Goal: Task Accomplishment & Management: Manage account settings

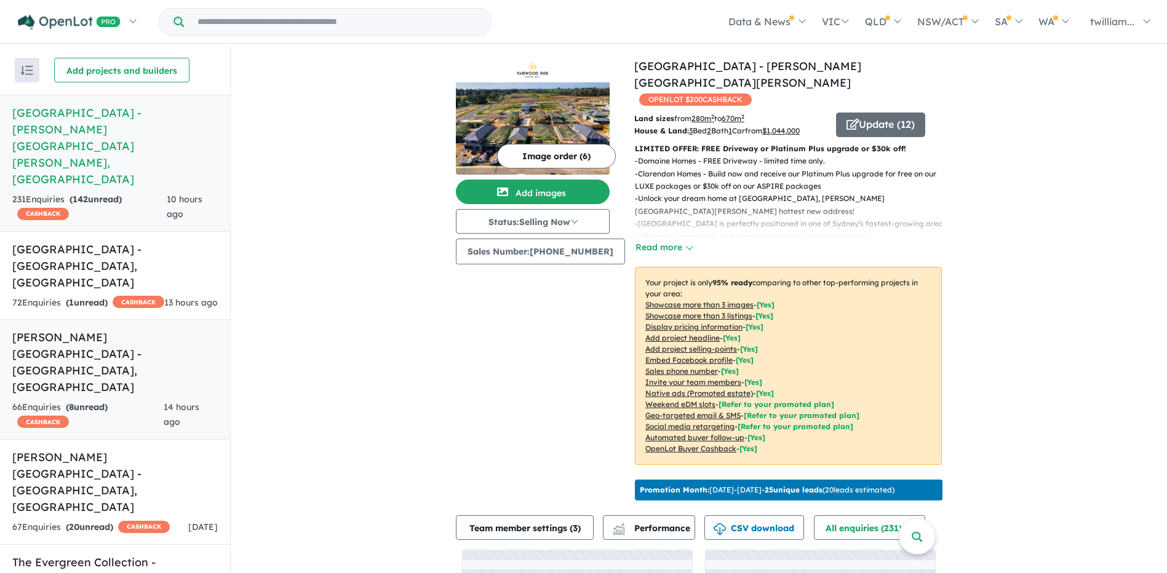
click at [151, 400] on div "66 Enquir ies ( 8 unread) CASHBACK" at bounding box center [87, 415] width 151 height 30
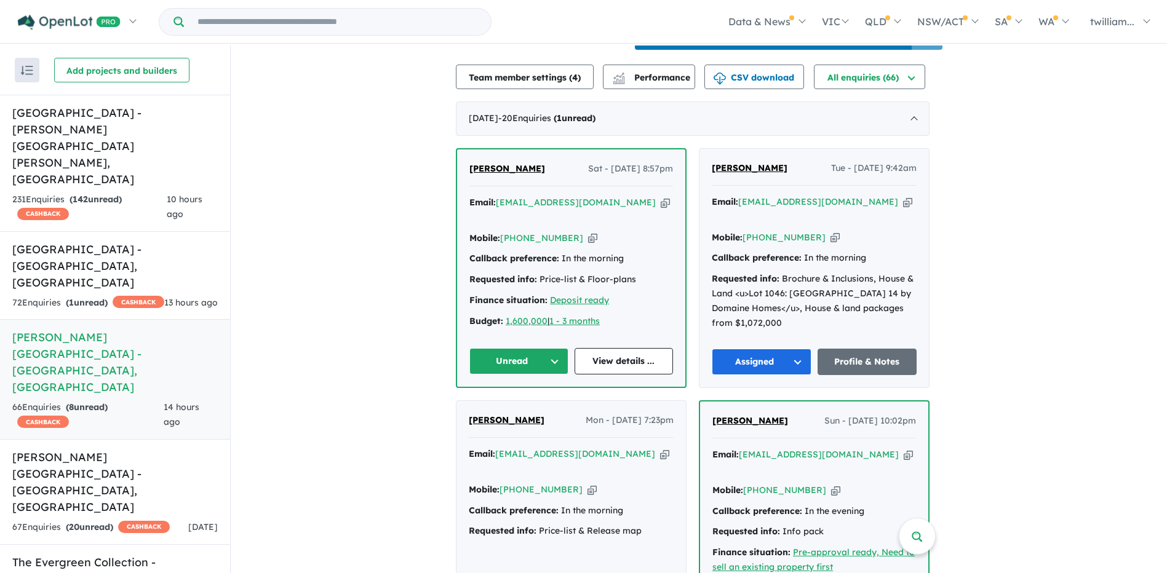
scroll to position [473, 0]
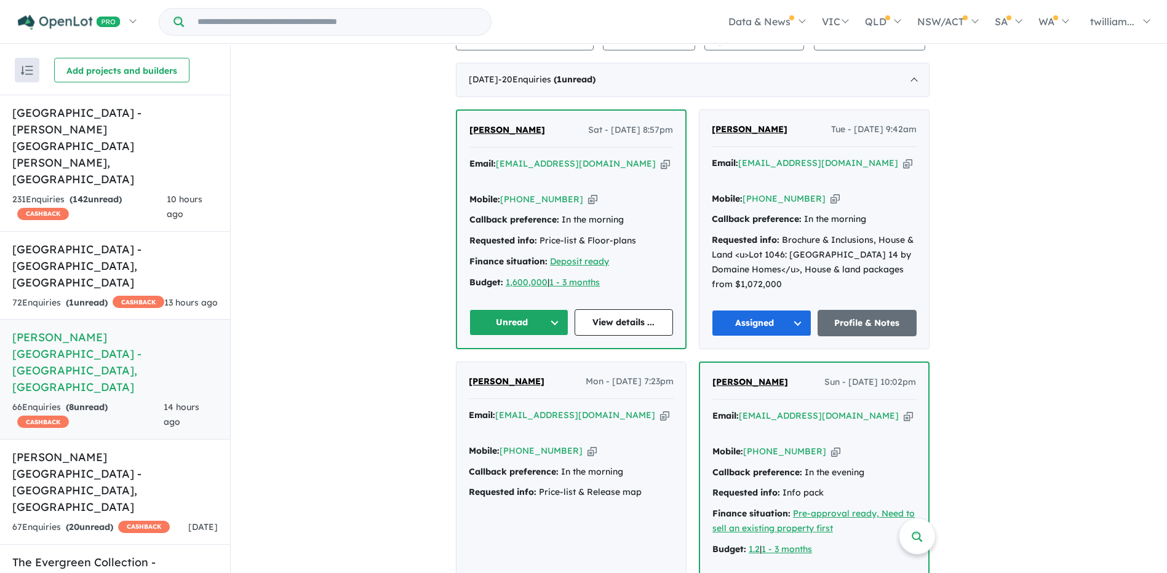
click at [661, 159] on icon "button" at bounding box center [665, 163] width 9 height 13
click at [588, 193] on icon "button" at bounding box center [592, 199] width 9 height 13
click at [661, 157] on icon "button" at bounding box center [665, 163] width 9 height 13
drag, startPoint x: 551, startPoint y: 124, endPoint x: 456, endPoint y: 129, distance: 94.9
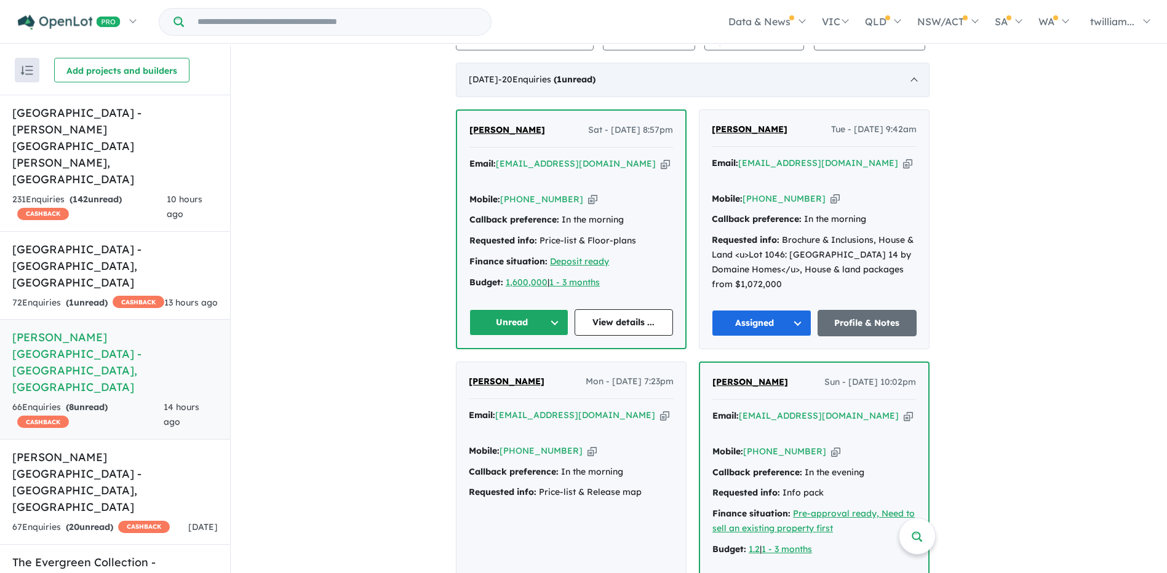
copy span "[PERSON_NAME]"
drag, startPoint x: 583, startPoint y: 178, endPoint x: 586, endPoint y: 170, distance: 8.8
click at [588, 193] on icon "button" at bounding box center [592, 199] width 9 height 13
copy span "[PERSON_NAME]"
click at [565, 309] on button "Unread" at bounding box center [518, 322] width 99 height 26
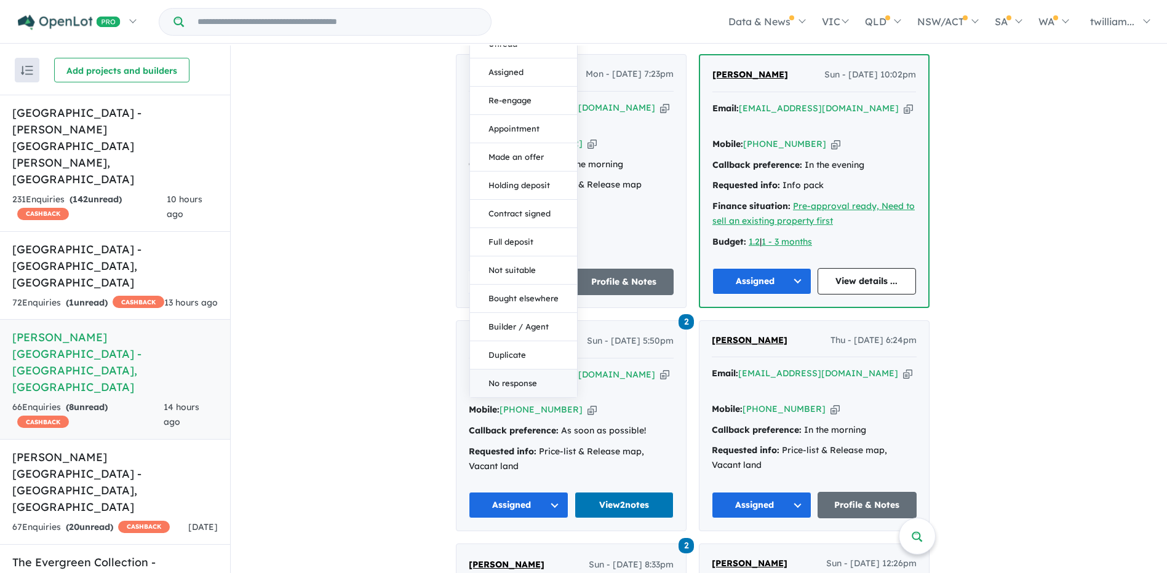
click at [533, 370] on button "No response" at bounding box center [523, 384] width 107 height 28
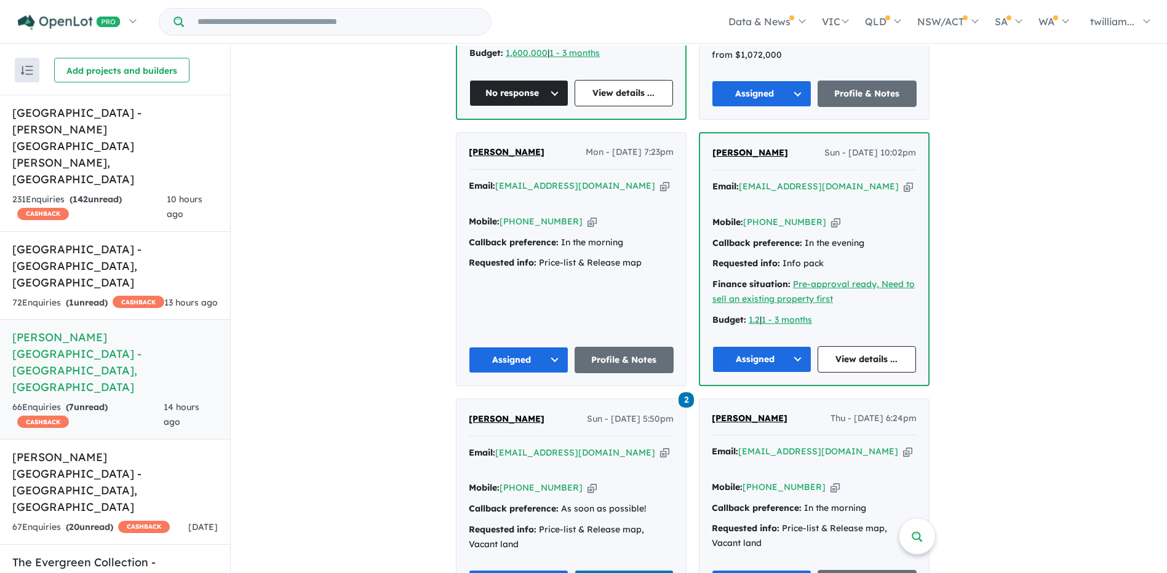
scroll to position [535, 0]
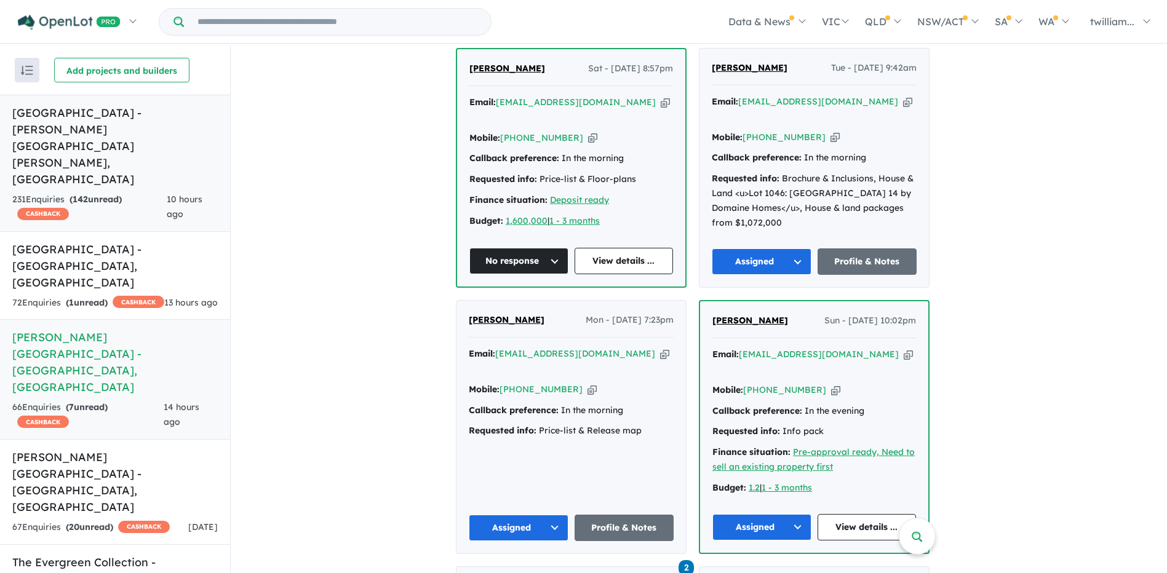
click at [146, 193] on div "231 Enquir ies ( 142 unread) CASHBACK" at bounding box center [89, 208] width 154 height 30
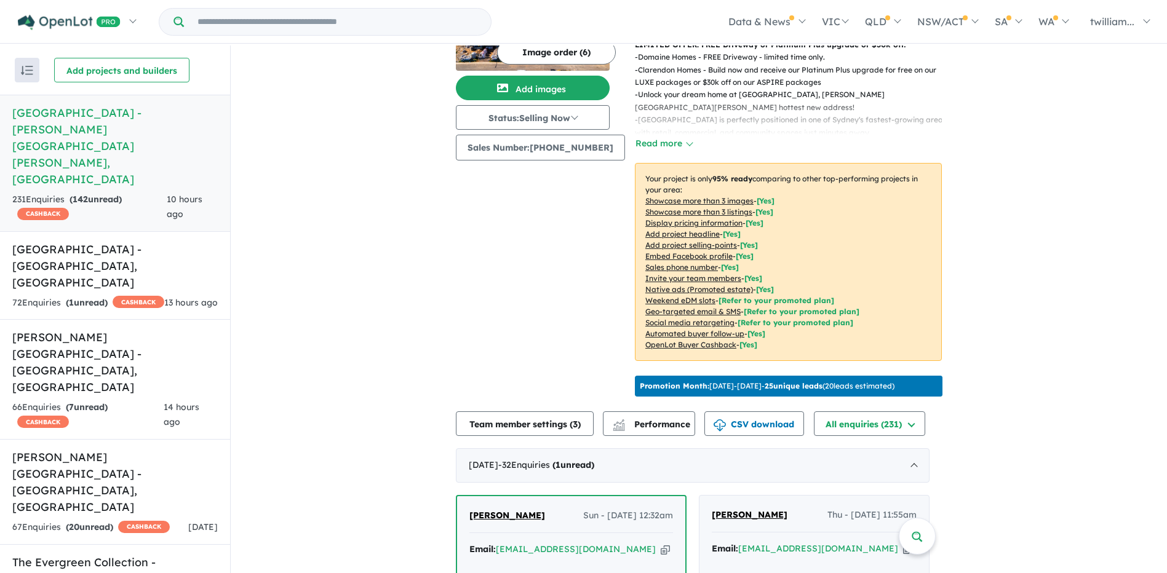
scroll to position [412, 0]
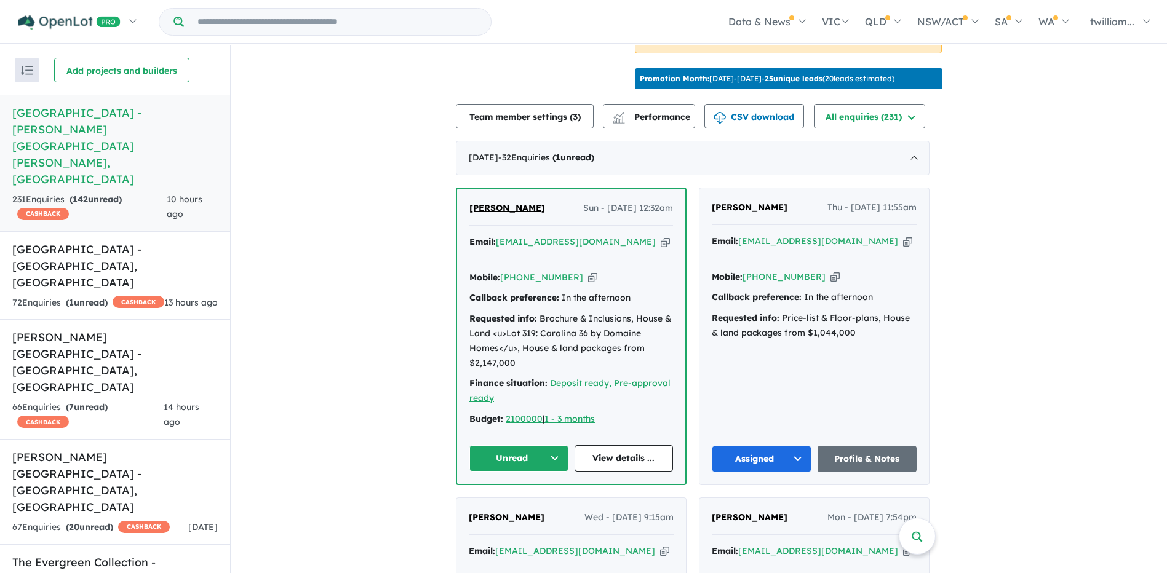
click at [661, 236] on icon "button" at bounding box center [665, 242] width 9 height 13
click at [556, 445] on button "Unread" at bounding box center [518, 458] width 99 height 26
click at [541, 502] on button "Assigned" at bounding box center [523, 516] width 107 height 28
